Goal: Information Seeking & Learning: Learn about a topic

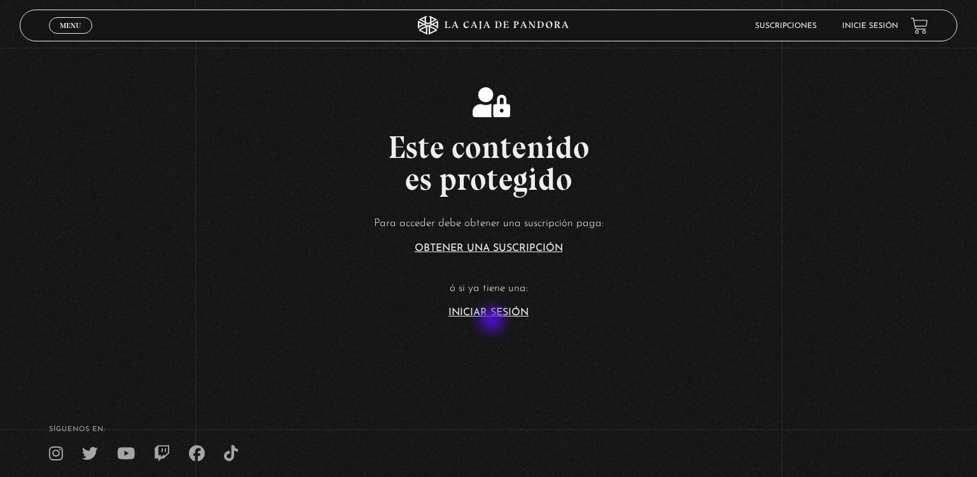
click at [493, 321] on section "Este contenido es protegido Para acceder debe obtener una suscripción paga: Obt…" at bounding box center [488, 190] width 977 height 381
click at [501, 312] on link "Iniciar Sesión" at bounding box center [489, 312] width 80 height 10
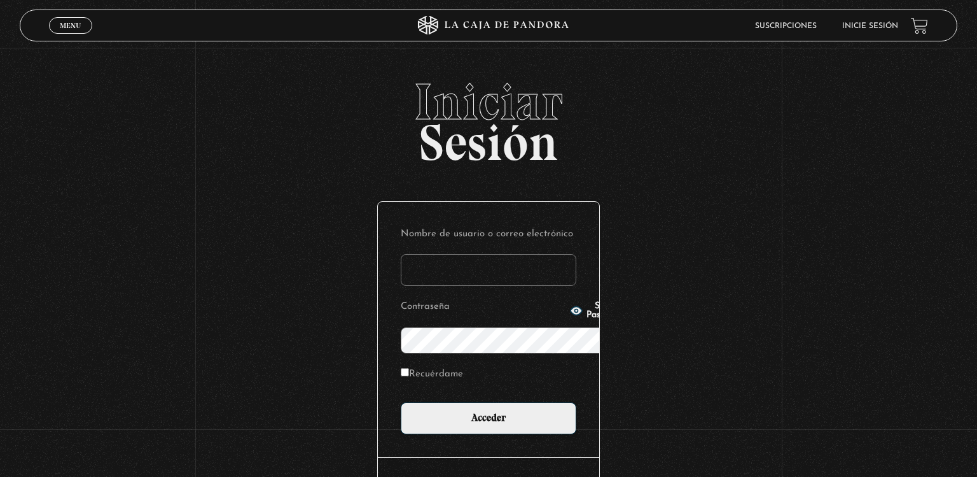
click at [570, 312] on div "Show Password" at bounding box center [596, 311] width 53 height 18
click at [447, 254] on input "Nombre de usuario o correo electrónico" at bounding box center [489, 270] width 176 height 32
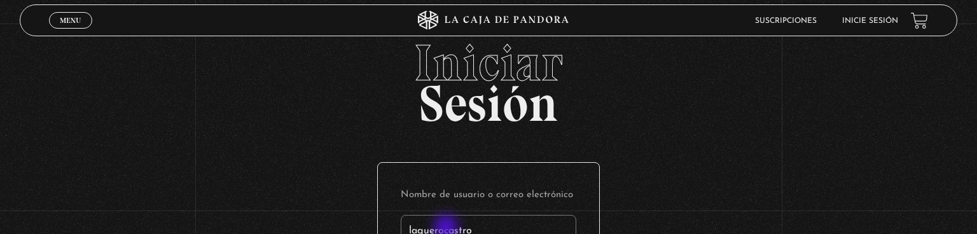
type input "laguerocastro"
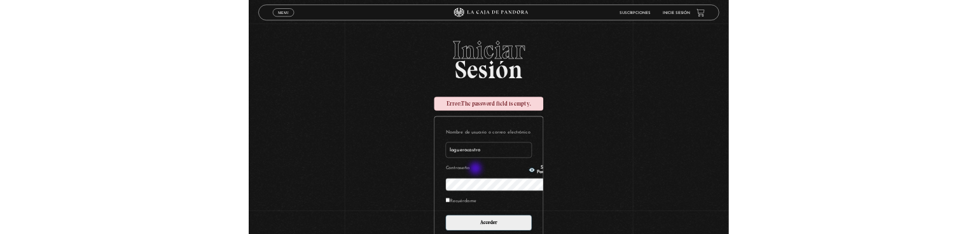
scroll to position [178, 0]
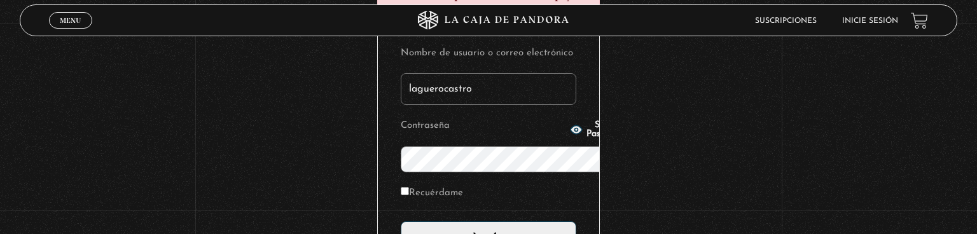
click at [401, 221] on input "Acceder" at bounding box center [489, 237] width 176 height 32
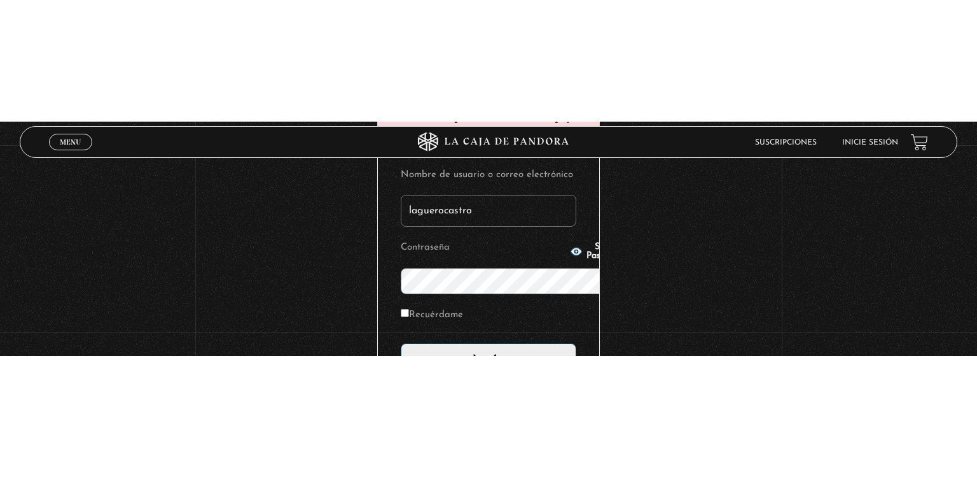
scroll to position [3, 0]
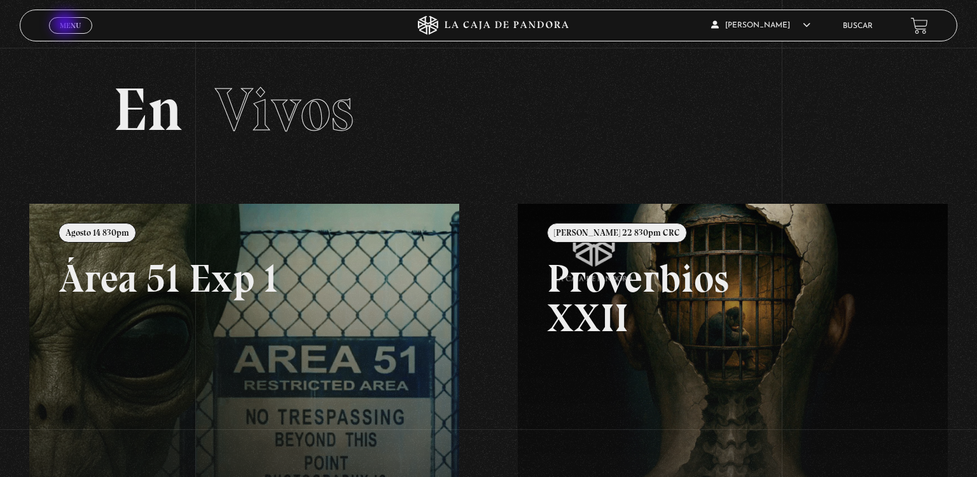
click at [66, 25] on span "Menu" at bounding box center [70, 26] width 21 height 8
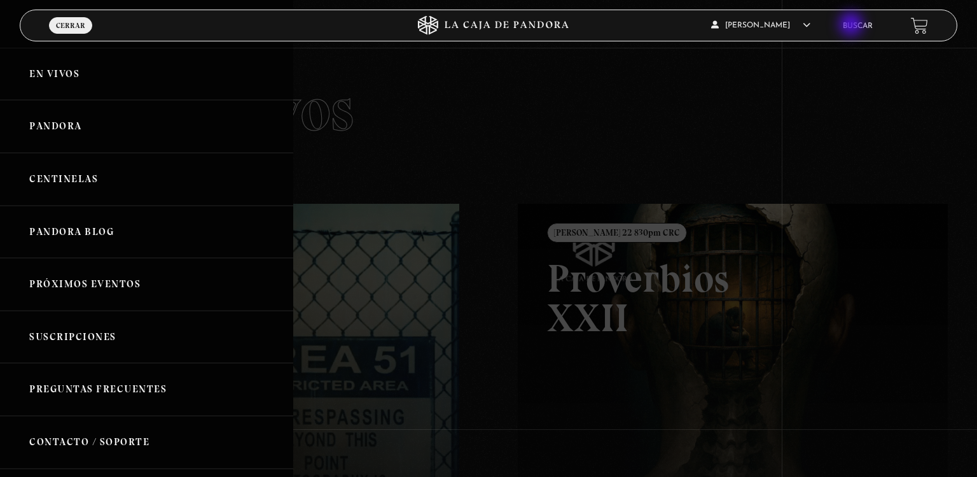
click at [853, 25] on link "Buscar" at bounding box center [858, 26] width 30 height 8
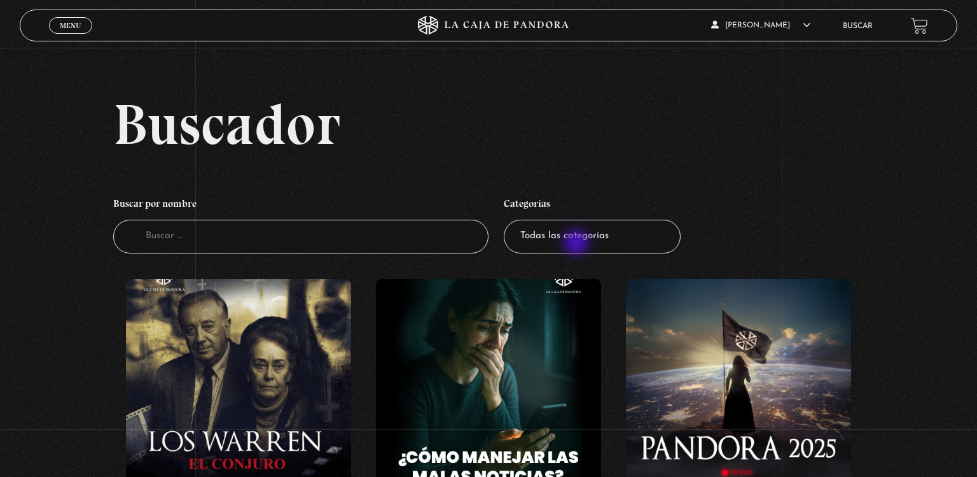
click at [578, 244] on select "Todas las categorías 11:11 Humanitario (1) Amo los Lunes (2) Análisis de series…" at bounding box center [592, 237] width 177 height 34
select select "mundo-espiritual"
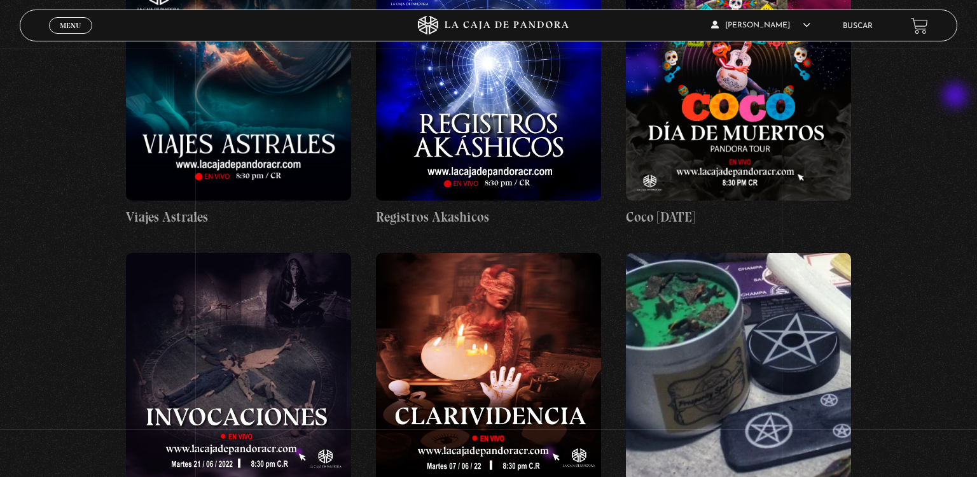
scroll to position [733, 0]
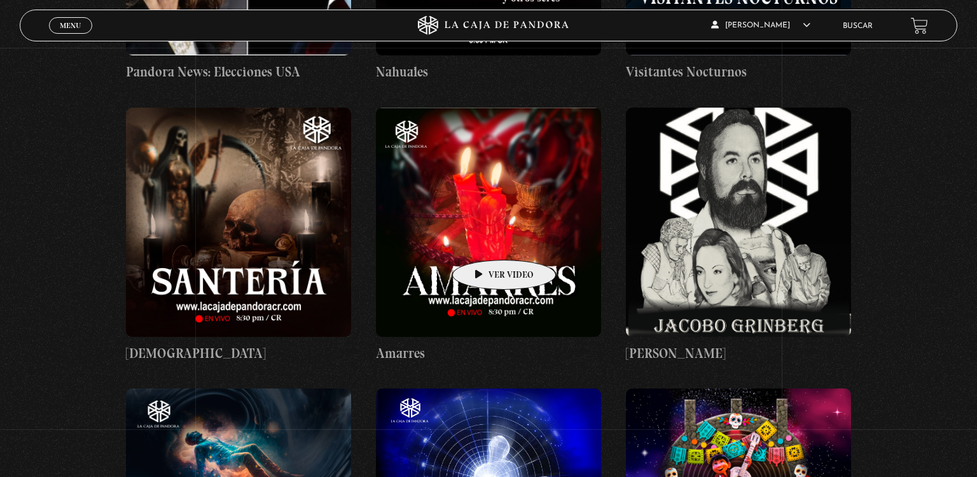
click at [484, 241] on figure at bounding box center [488, 222] width 225 height 229
